Goal: Task Accomplishment & Management: Manage account settings

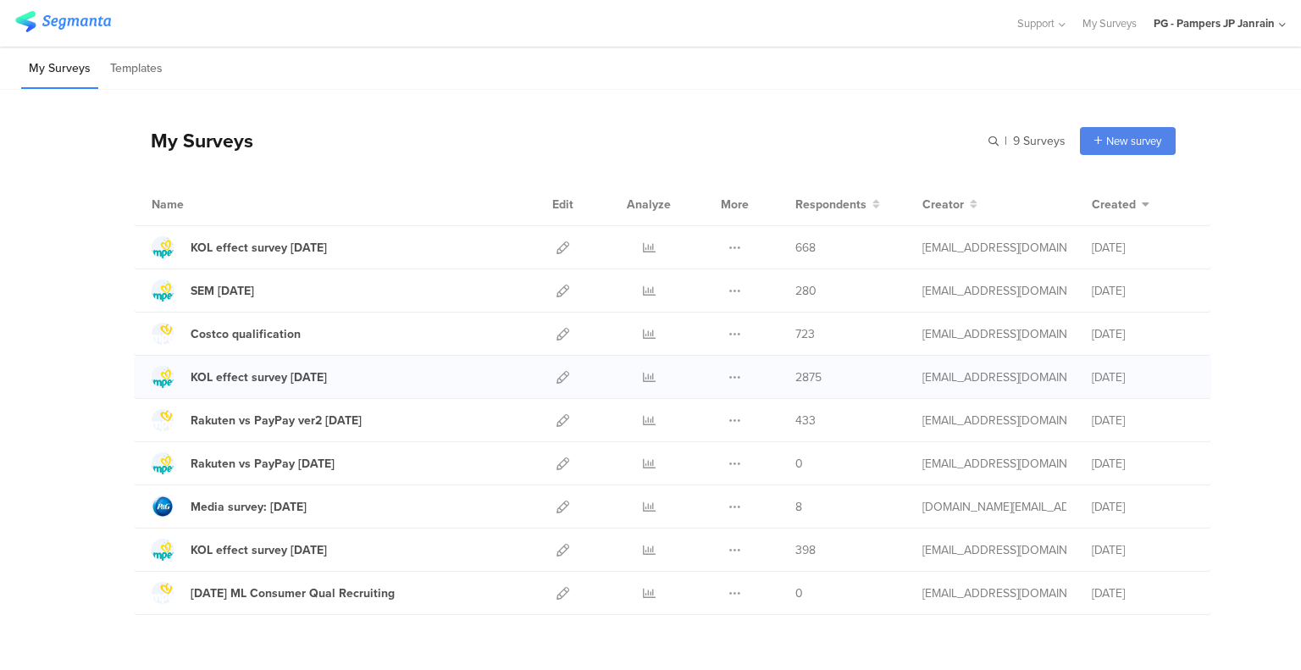
click at [207, 359] on div "KOL effect survey [DATE] Duplicate Export" at bounding box center [672, 377] width 1077 height 43
click at [556, 597] on icon at bounding box center [562, 593] width 13 height 13
